Goal: Task Accomplishment & Management: Complete application form

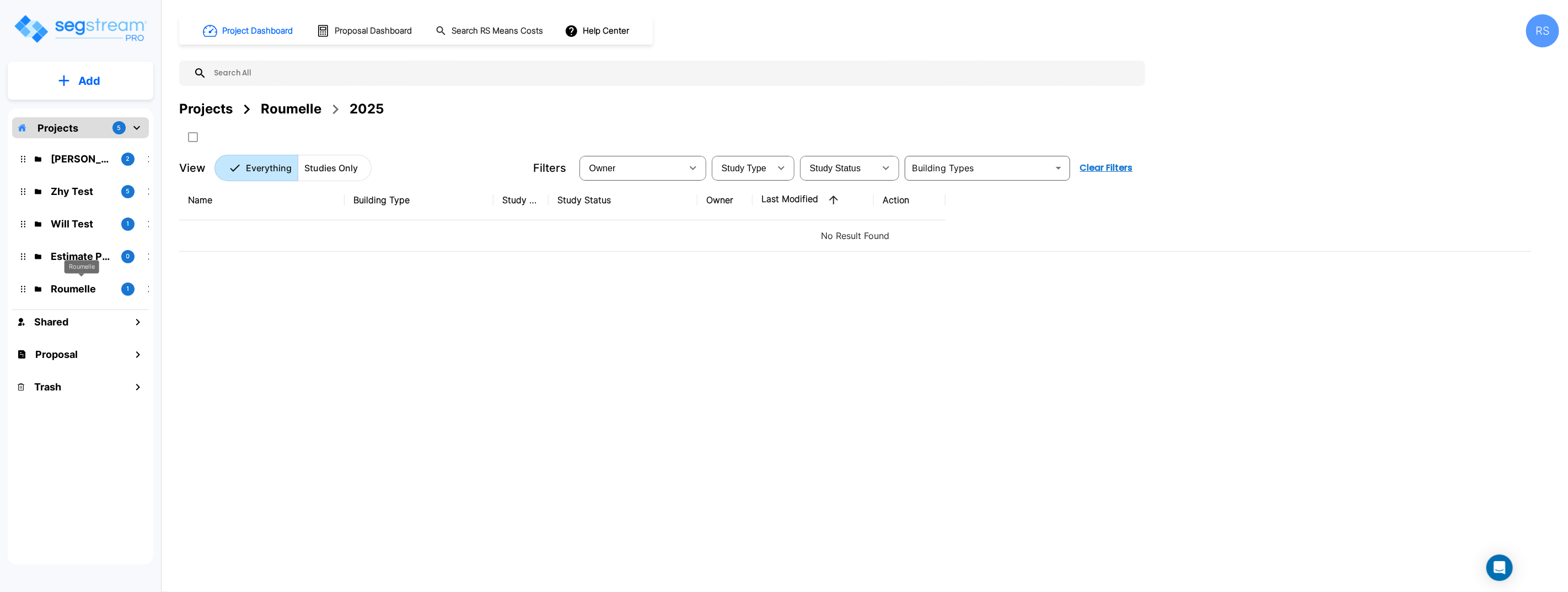
click at [92, 284] on p "Roumelle" at bounding box center [81, 289] width 62 height 15
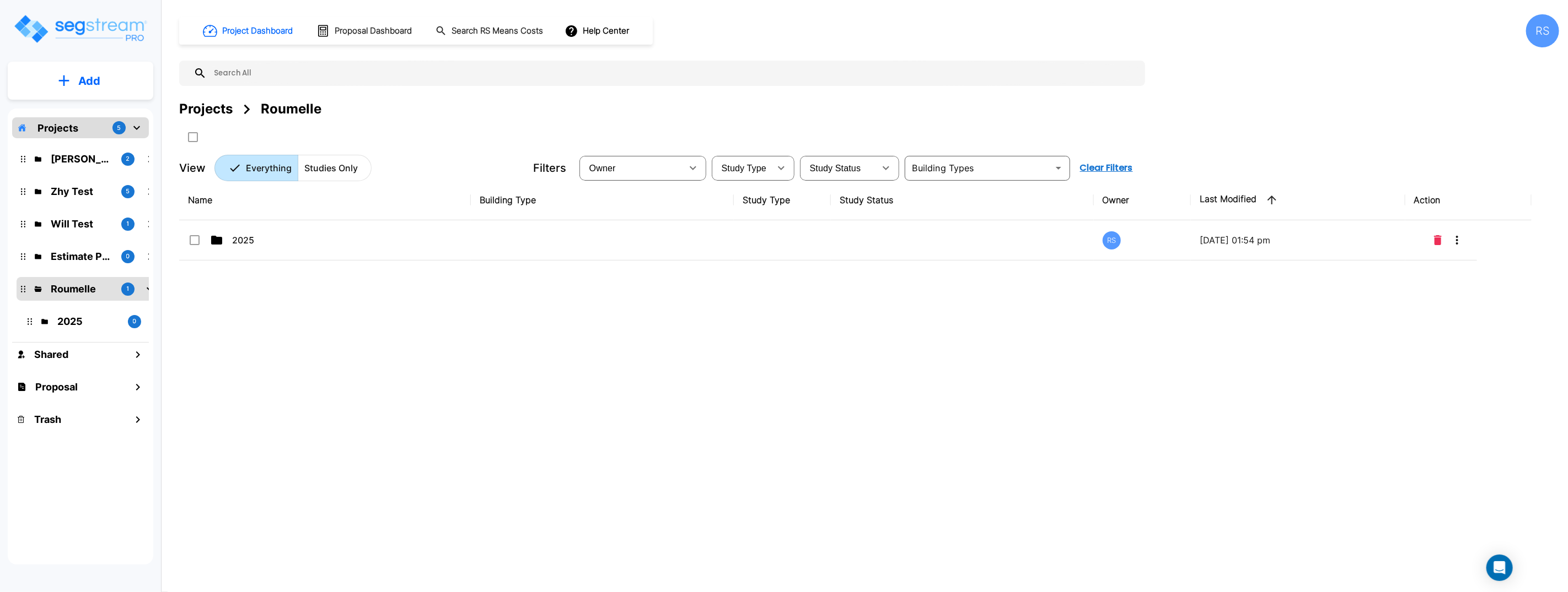
drag, startPoint x: 337, startPoint y: 327, endPoint x: 304, endPoint y: 293, distance: 47.4
click at [335, 326] on div "Name Building Type Study Type Study Status Owner Last Modified Action 2025 RS 0…" at bounding box center [855, 363] width 1352 height 368
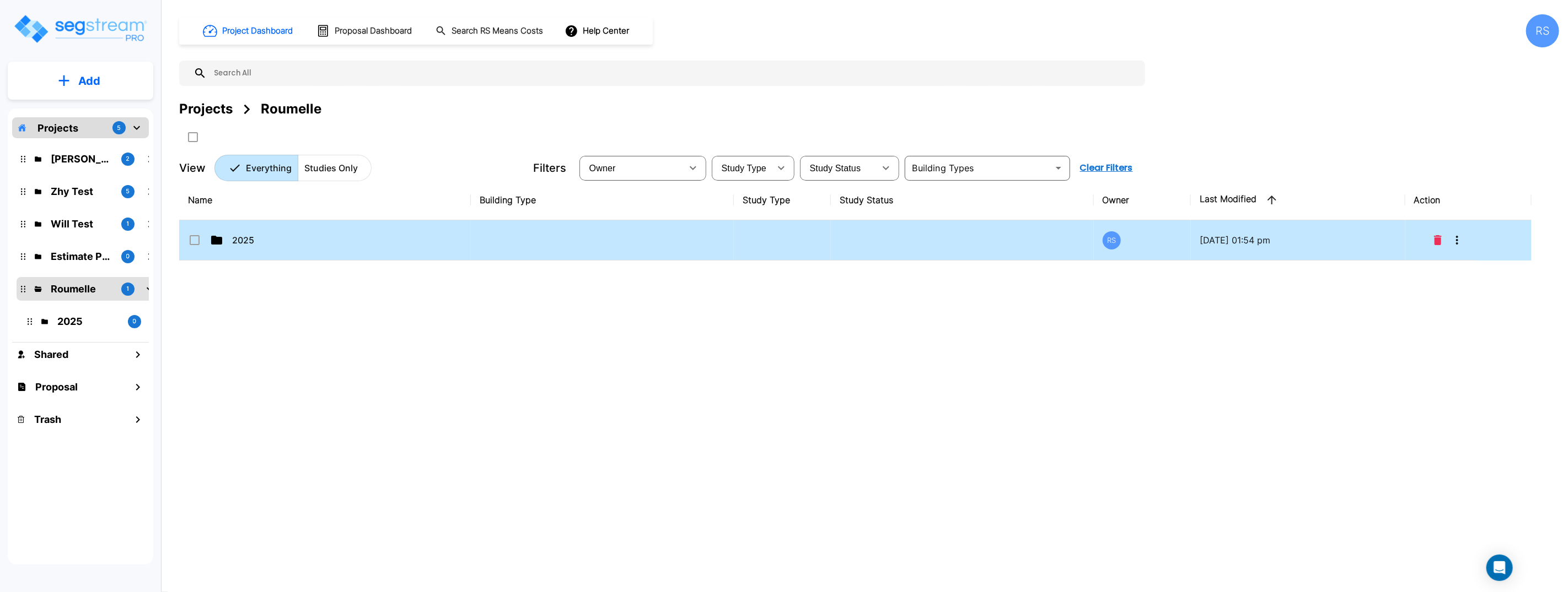
click at [247, 227] on td "2025" at bounding box center [324, 241] width 291 height 40
click at [255, 237] on p "2025" at bounding box center [287, 240] width 110 height 13
checkbox input "false"
click at [255, 237] on p "2025" at bounding box center [287, 240] width 110 height 13
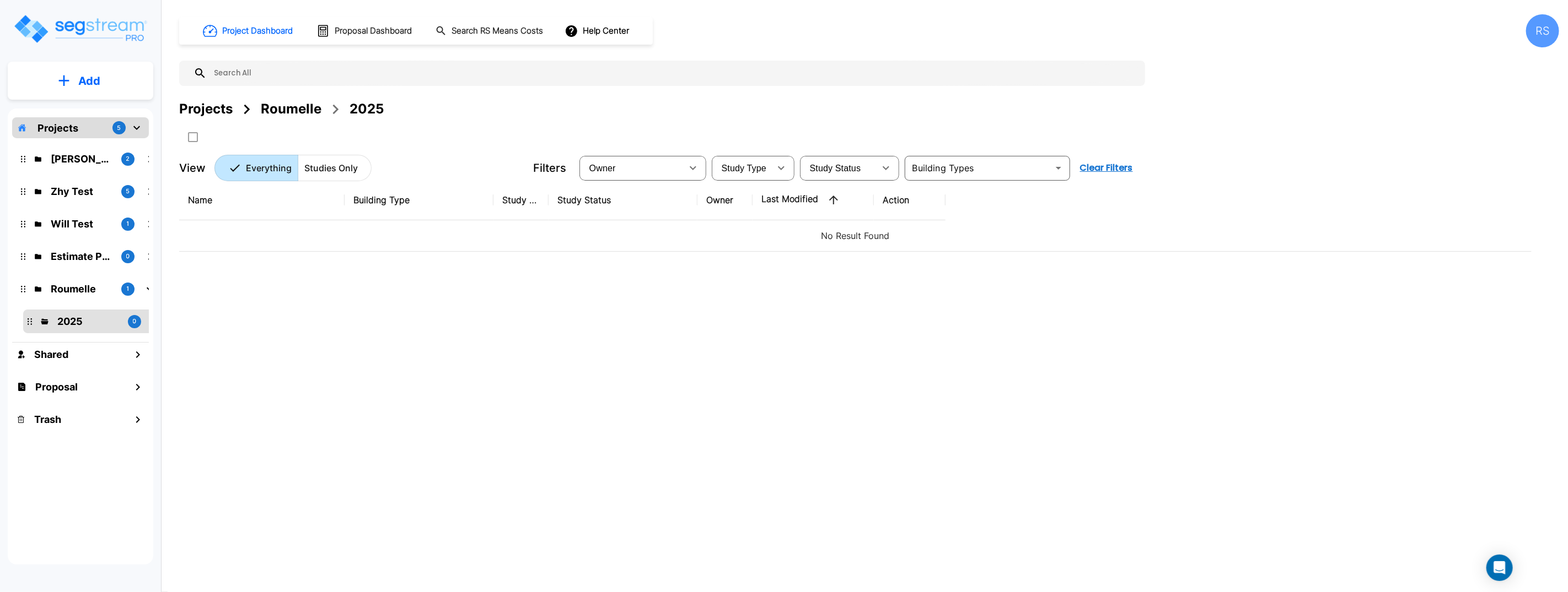
click at [944, 380] on div "Name Building Type Study Type Study Status Owner Last Modified Action No Result…" at bounding box center [855, 363] width 1352 height 368
click at [945, 380] on div "Name Building Type Study Type Study Status Owner Last Modified Action No Result…" at bounding box center [855, 363] width 1352 height 368
click at [946, 380] on div "Name Building Type Study Type Study Status Owner Last Modified Action No Result…" at bounding box center [855, 363] width 1352 height 368
click at [194, 137] on input "select all folders" at bounding box center [191, 135] width 11 height 10
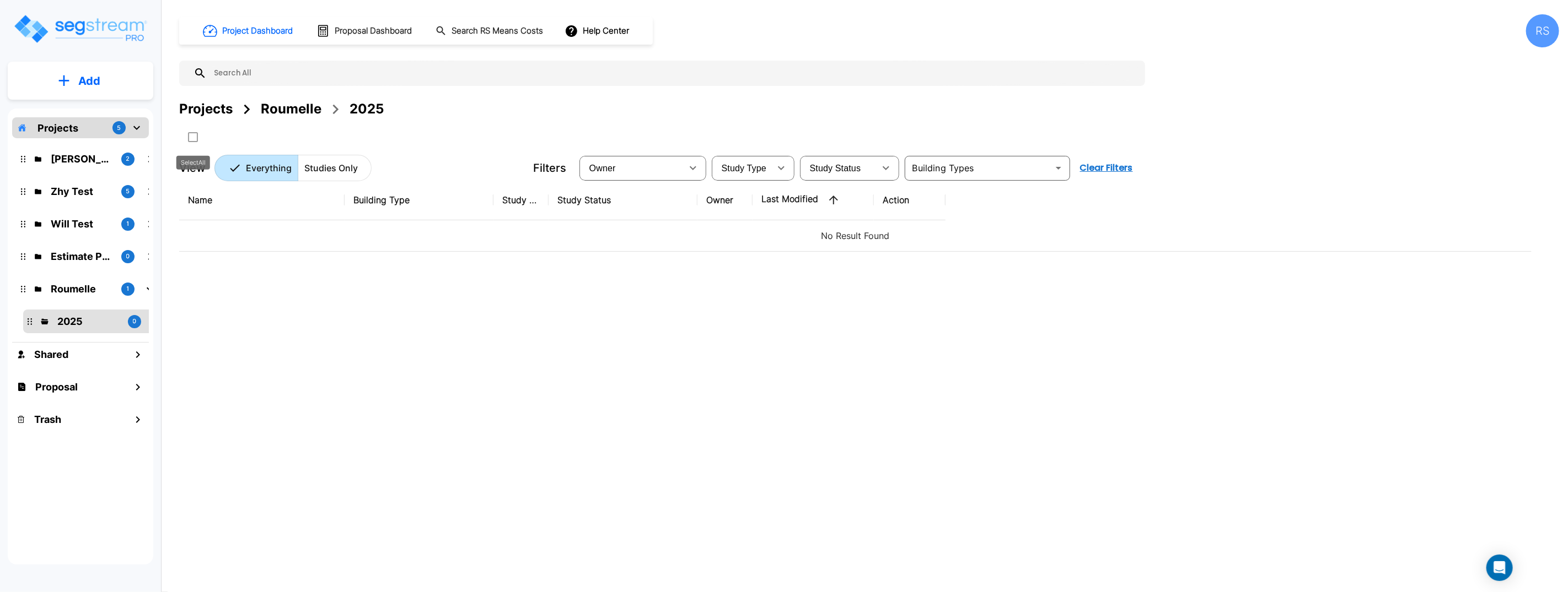
checkbox input "false"
click at [97, 75] on p "Add" at bounding box center [89, 81] width 22 height 17
click at [97, 143] on p "Add Study" at bounding box center [87, 143] width 44 height 13
click at [89, 85] on p "Add" at bounding box center [89, 81] width 22 height 17
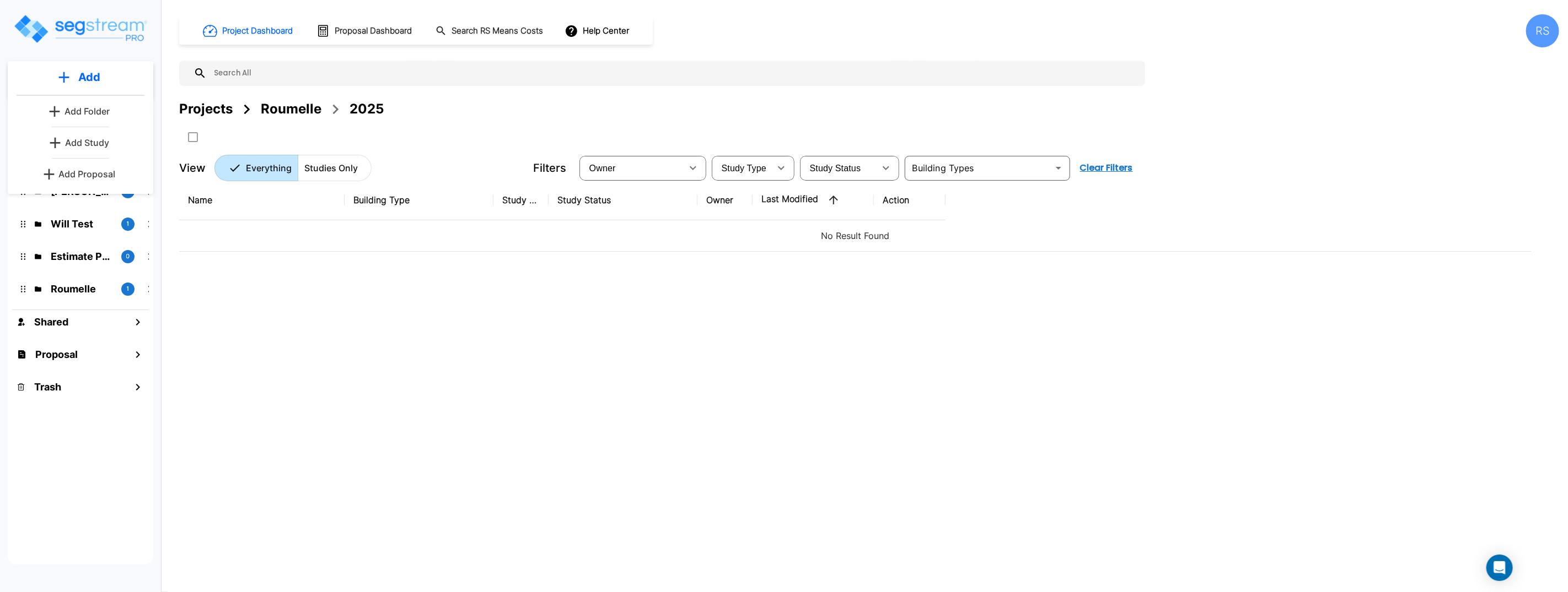
click at [471, 353] on div "Name Building Type Study Type Study Status Owner Last Modified Action No Result…" at bounding box center [855, 363] width 1352 height 368
click at [81, 90] on button "Add" at bounding box center [80, 81] width 145 height 32
click at [92, 145] on p "Add Study" at bounding box center [87, 143] width 44 height 13
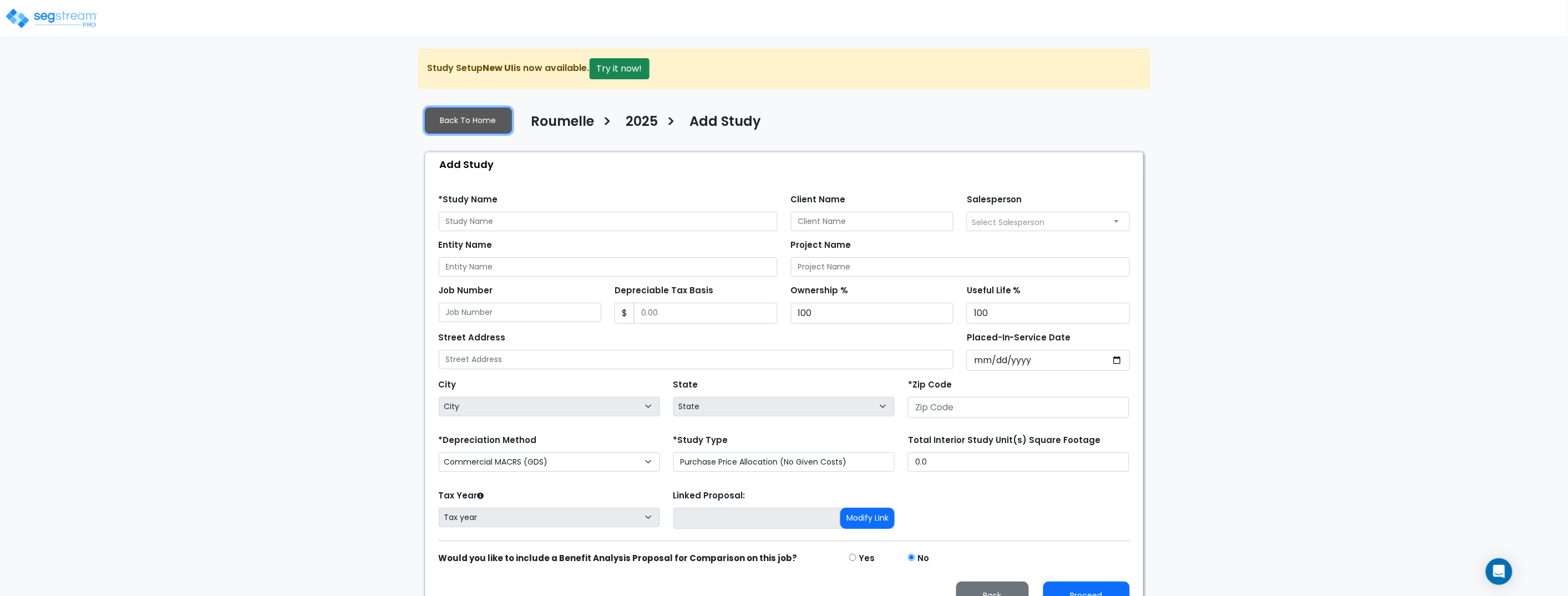
click at [480, 123] on link "Back To Home" at bounding box center [469, 121] width 88 height 26
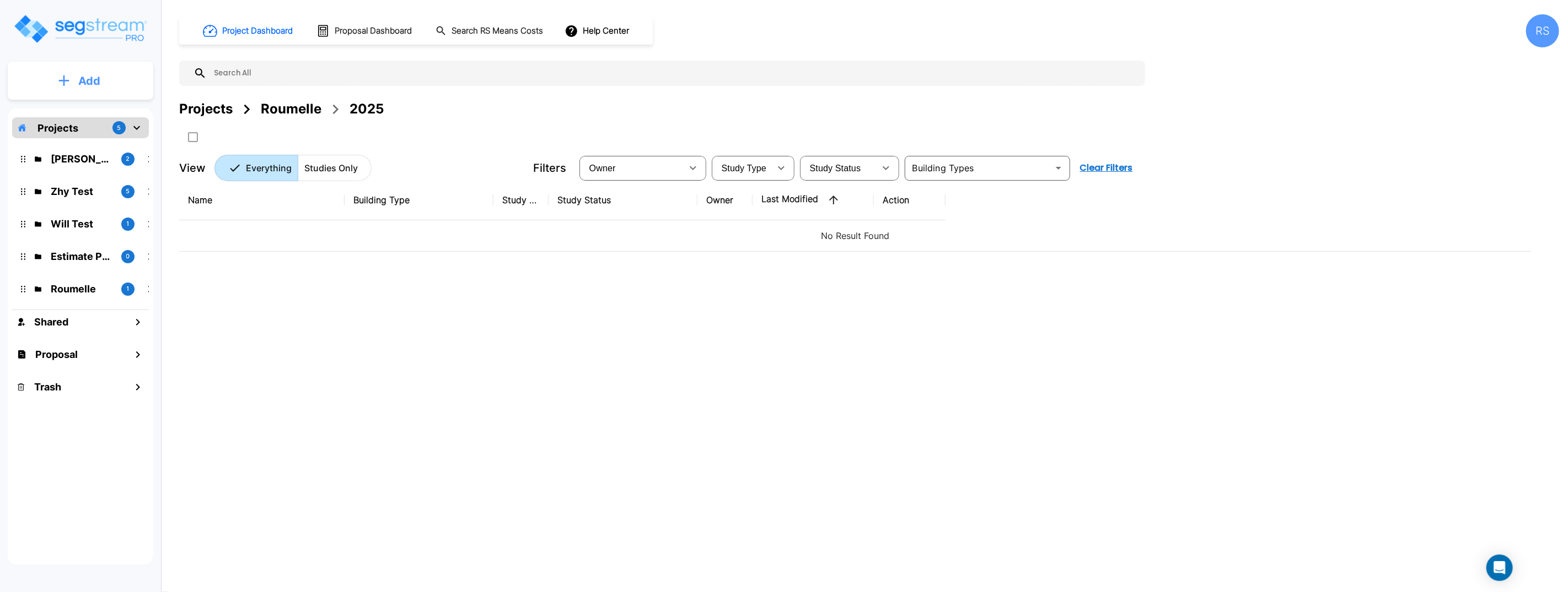
click at [81, 88] on p "Add" at bounding box center [89, 81] width 22 height 17
click at [82, 88] on button "Add" at bounding box center [80, 76] width 145 height 32
click at [90, 82] on p "Add" at bounding box center [89, 81] width 22 height 17
click at [97, 142] on p "Add Study" at bounding box center [87, 143] width 44 height 13
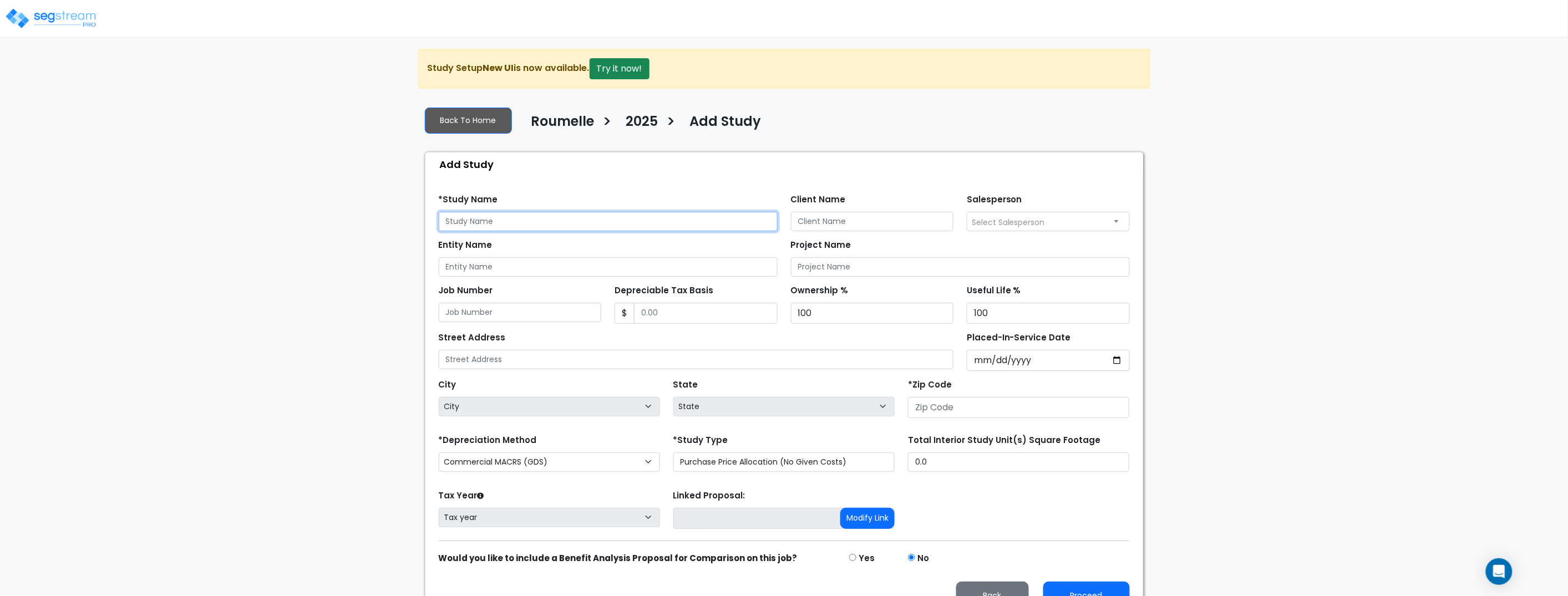
click at [590, 215] on input "text" at bounding box center [607, 221] width 339 height 19
paste input "TESTDIY1"
click at [600, 221] on input "TESTDIY1" at bounding box center [607, 221] width 339 height 19
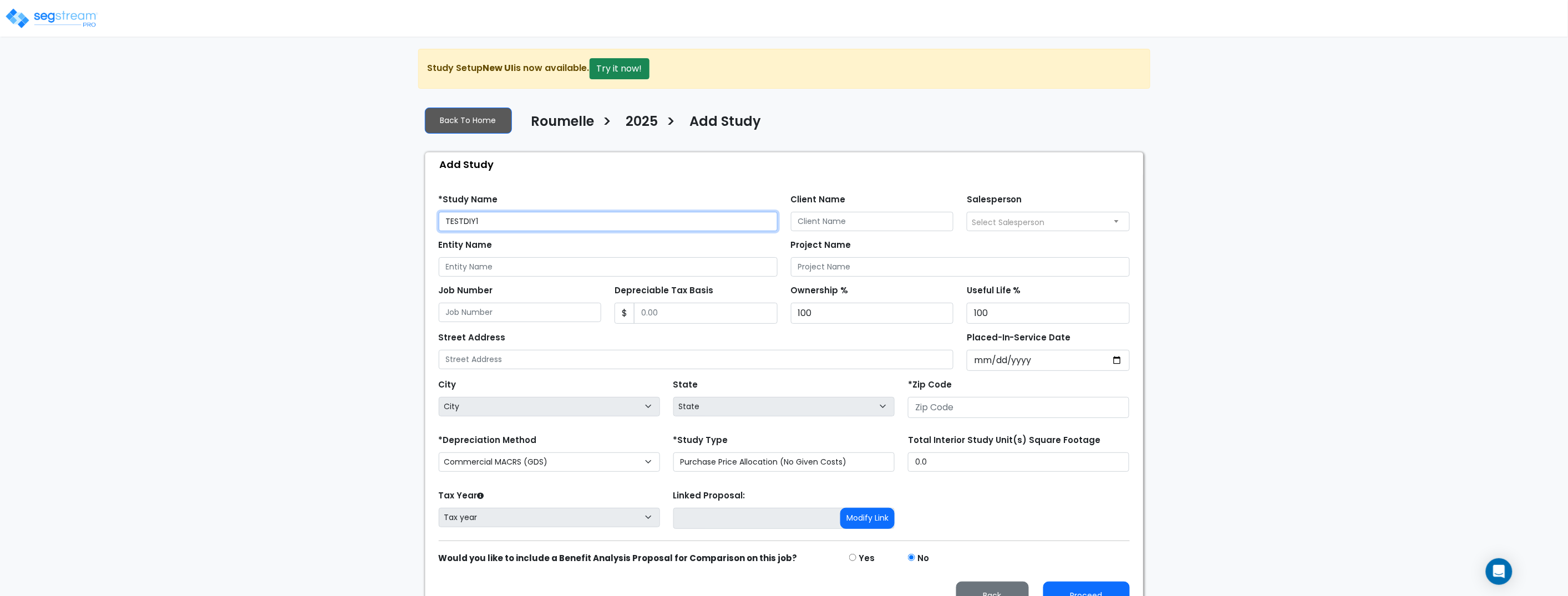
click at [600, 221] on input "TESTDIY1" at bounding box center [607, 221] width 339 height 19
click at [297, 260] on div "We are Building your Study. So please grab a coffee and let us do the heavy lif…" at bounding box center [784, 334] width 1568 height 571
click at [298, 258] on div "We are Building your Study. So please grab a coffee and let us do the heavy lif…" at bounding box center [784, 334] width 1568 height 571
drag, startPoint x: 298, startPoint y: 258, endPoint x: 510, endPoint y: 219, distance: 215.6
click at [298, 258] on div "We are Building your Study. So please grab a coffee and let us do the heavy lif…" at bounding box center [784, 334] width 1568 height 571
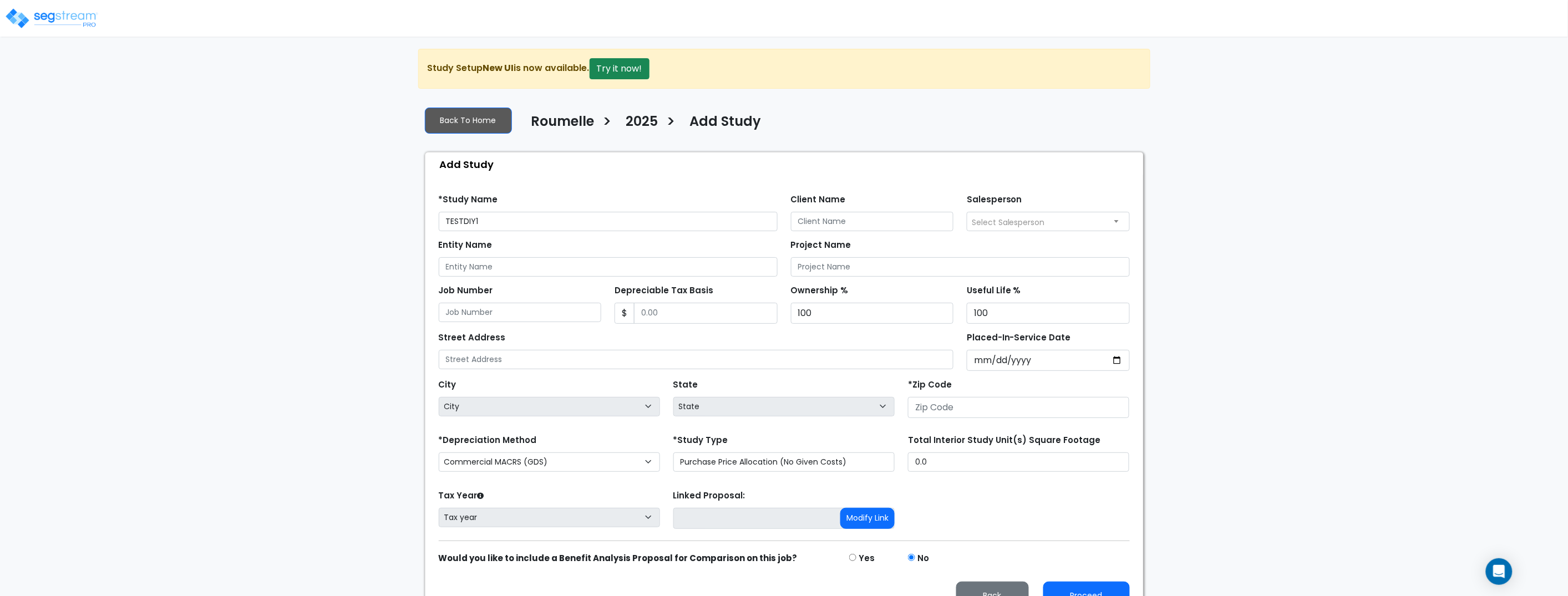
drag, startPoint x: 588, startPoint y: 210, endPoint x: 583, endPoint y: 215, distance: 7.1
click at [588, 210] on div "*Study Name TESTDIY1" at bounding box center [607, 212] width 339 height 40
click at [577, 222] on input "TESTDIY1" at bounding box center [607, 221] width 339 height 19
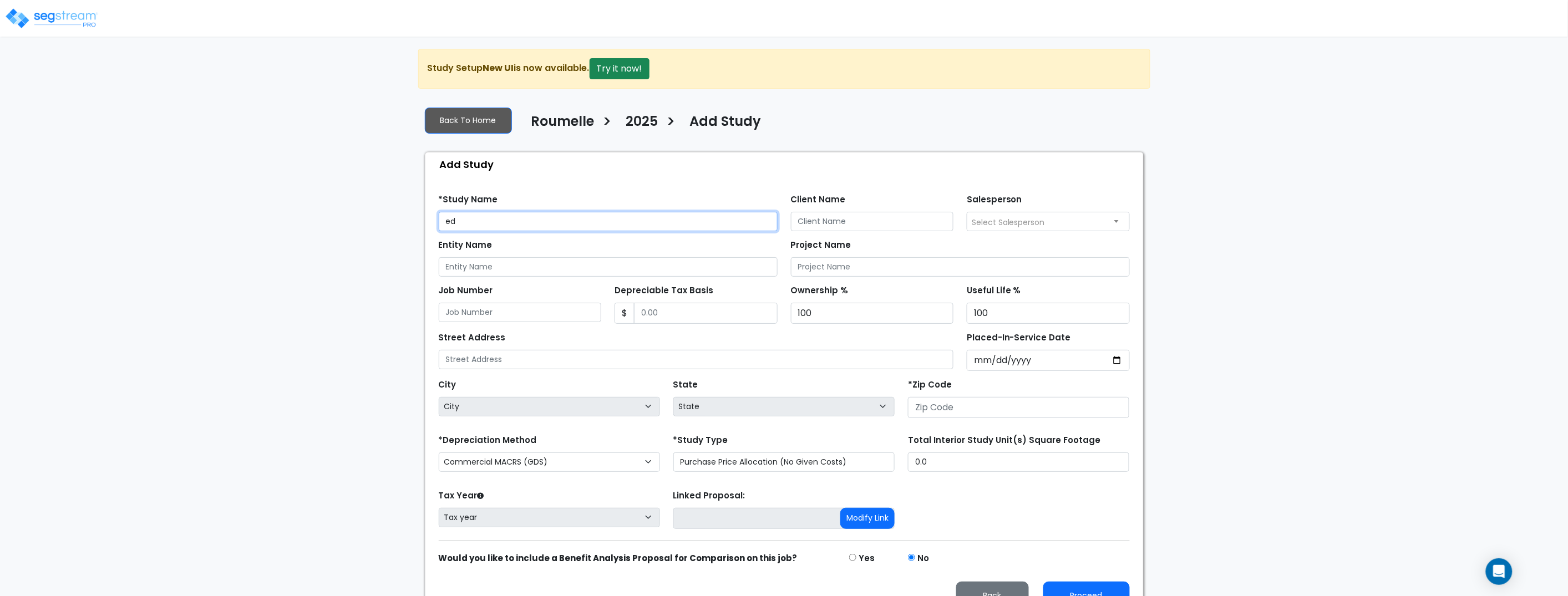
type input "ed"
